Goal: Task Accomplishment & Management: Check status

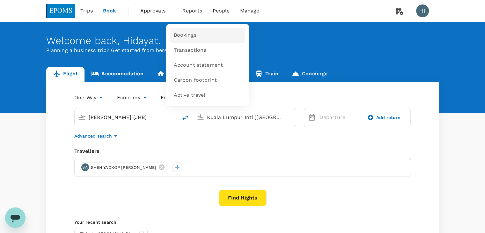
click at [187, 33] on span "Bookings" at bounding box center [185, 35] width 23 height 7
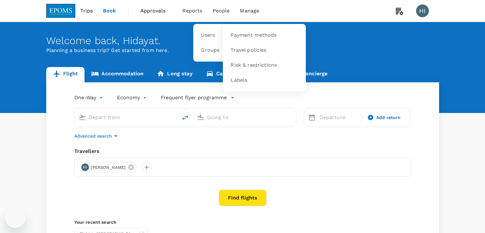
type input "[PERSON_NAME] (JHB)"
type input "Kuala Lumpur Intl ([GEOGRAPHIC_DATA])"
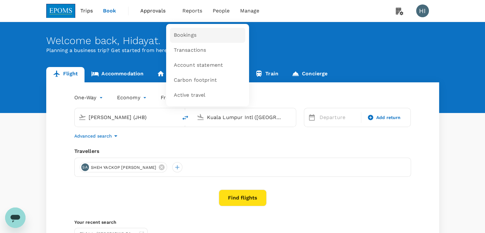
click at [179, 37] on span "Bookings" at bounding box center [185, 35] width 23 height 7
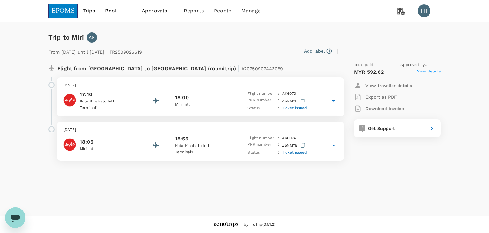
click at [389, 109] on p "Download invoice" at bounding box center [385, 108] width 39 height 6
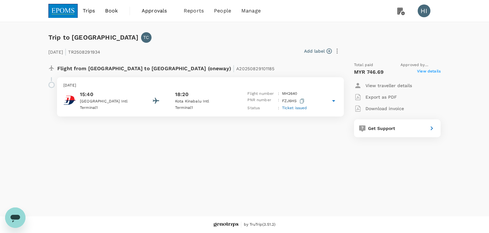
click at [332, 101] on icon at bounding box center [334, 101] width 8 height 8
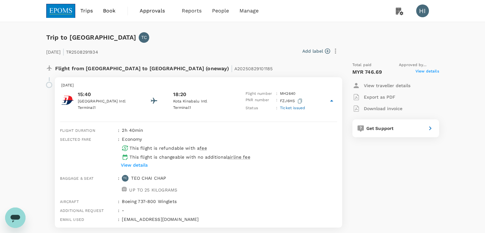
click at [333, 101] on icon at bounding box center [332, 101] width 8 height 8
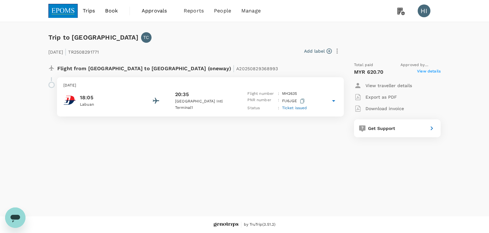
click at [334, 101] on icon at bounding box center [333, 101] width 3 height 2
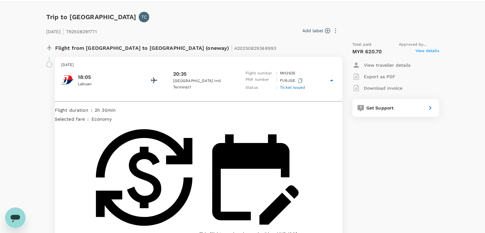
scroll to position [32, 0]
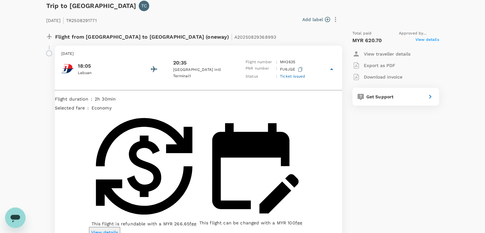
click at [365, 63] on p "Export as PDF" at bounding box center [380, 65] width 32 height 6
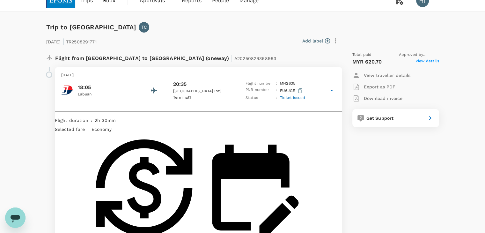
scroll to position [0, 0]
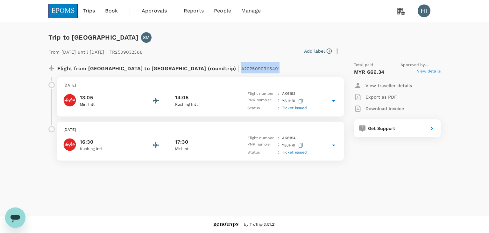
drag, startPoint x: 212, startPoint y: 68, endPoint x: 177, endPoint y: 70, distance: 35.4
click at [241, 70] on span "A20250903115491" at bounding box center [260, 68] width 38 height 5
click at [241, 69] on span "A20250903115491" at bounding box center [260, 68] width 38 height 5
drag, startPoint x: 175, startPoint y: 69, endPoint x: 186, endPoint y: 68, distance: 11.8
click at [241, 68] on span "A20250903115491" at bounding box center [260, 68] width 38 height 5
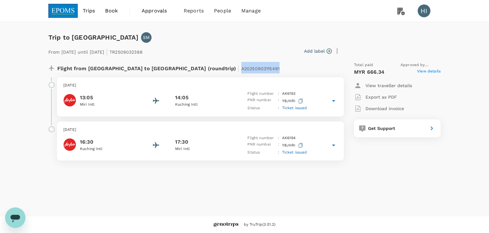
copy span "A20250903115491"
drag, startPoint x: 174, startPoint y: 67, endPoint x: 216, endPoint y: 70, distance: 42.2
click at [216, 70] on div "Flight from [GEOGRAPHIC_DATA] to [GEOGRAPHIC_DATA] (roundtrip) | A20250903115491" at bounding box center [179, 67] width 244 height 11
copy span "A20250903115491"
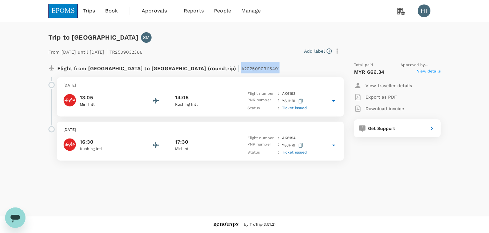
click at [372, 105] on p "Download invoice" at bounding box center [385, 108] width 39 height 6
click at [373, 97] on p "Export as PDF" at bounding box center [382, 97] width 32 height 6
click at [382, 105] on p "Download invoice" at bounding box center [385, 108] width 39 height 6
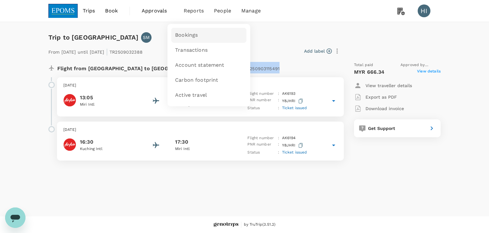
click at [185, 34] on span "Bookings" at bounding box center [186, 35] width 23 height 7
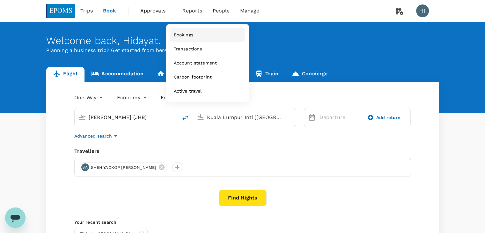
click at [182, 32] on span "Bookings" at bounding box center [183, 35] width 19 height 6
